Goal: Transaction & Acquisition: Purchase product/service

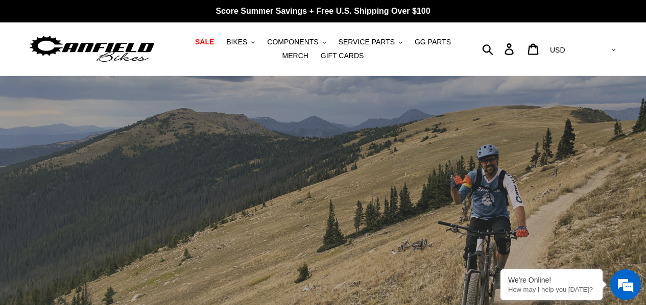
click at [479, 32] on div "Submit Search Log in Cart 0 items Currency AED AFN ALL AMD ANG AUD AWG AZN [GEO…" at bounding box center [545, 48] width 148 height 53
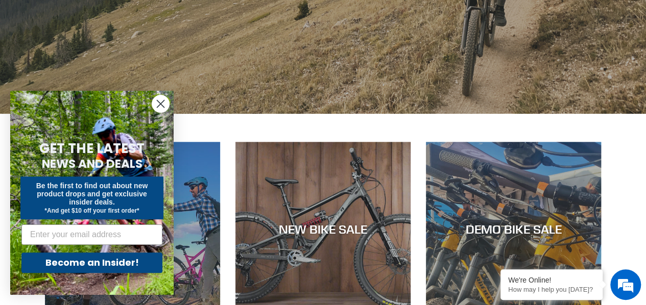
scroll to position [267, 0]
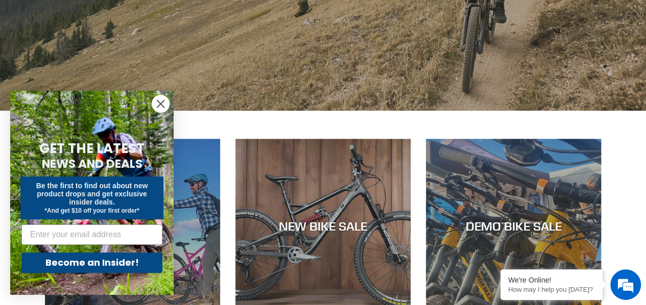
click at [161, 105] on icon "Close dialog" at bounding box center [160, 104] width 7 height 7
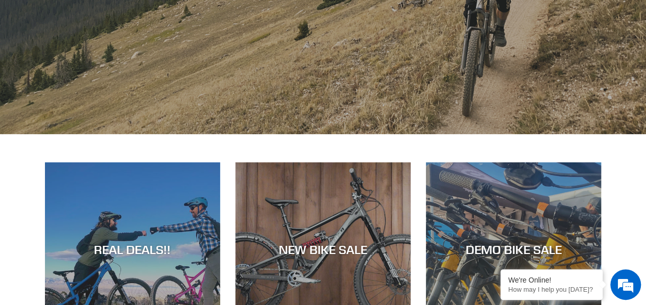
scroll to position [204, 0]
